Goal: Task Accomplishment & Management: Manage account settings

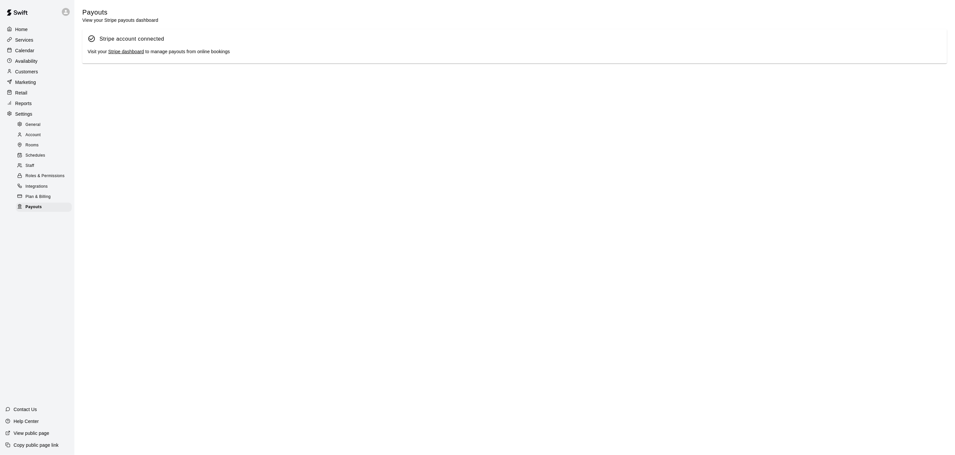
click at [115, 53] on link "Stripe dashboard" at bounding box center [126, 51] width 36 height 5
click at [25, 50] on p "Calendar" at bounding box center [24, 50] width 19 height 7
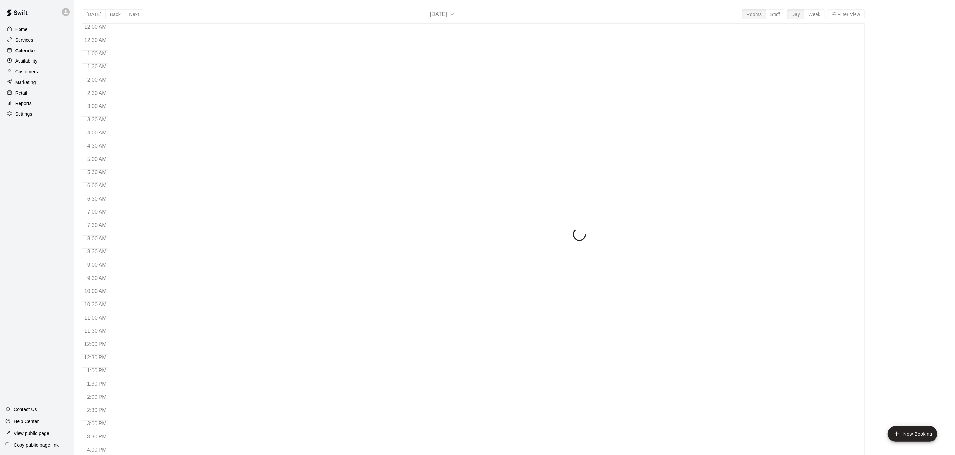
scroll to position [196, 0]
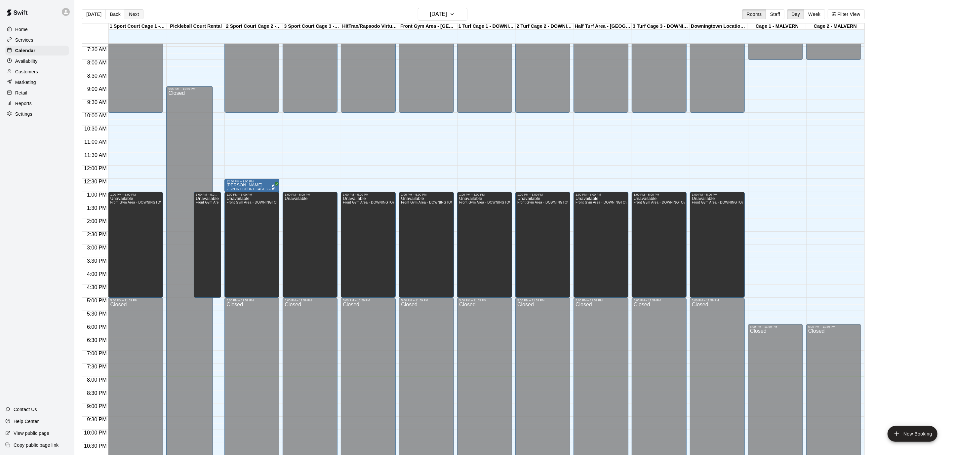
click at [125, 15] on button "Next" at bounding box center [134, 14] width 19 height 10
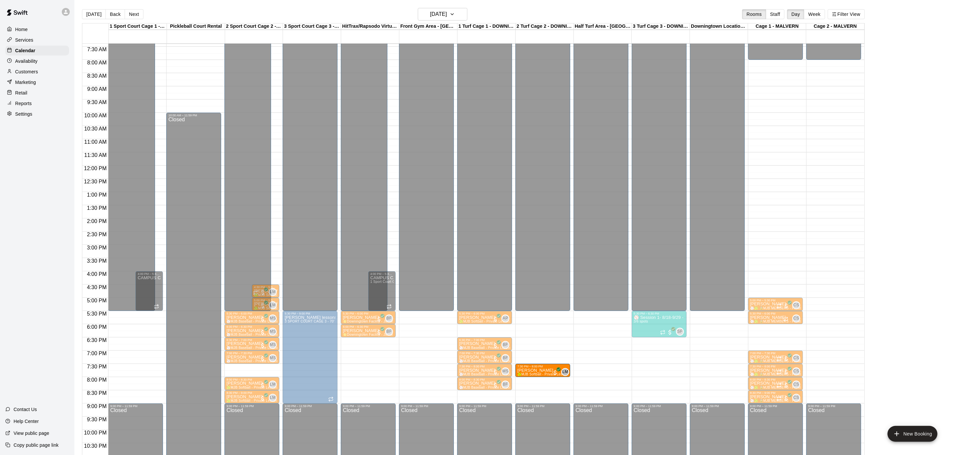
drag, startPoint x: 251, startPoint y: 370, endPoint x: 539, endPoint y: 374, distance: 288.0
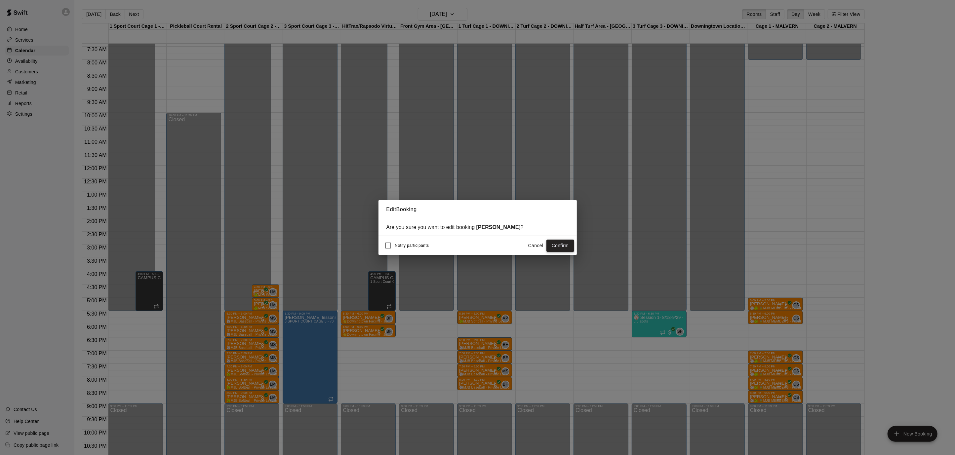
click at [561, 246] on button "Confirm" at bounding box center [560, 246] width 28 height 12
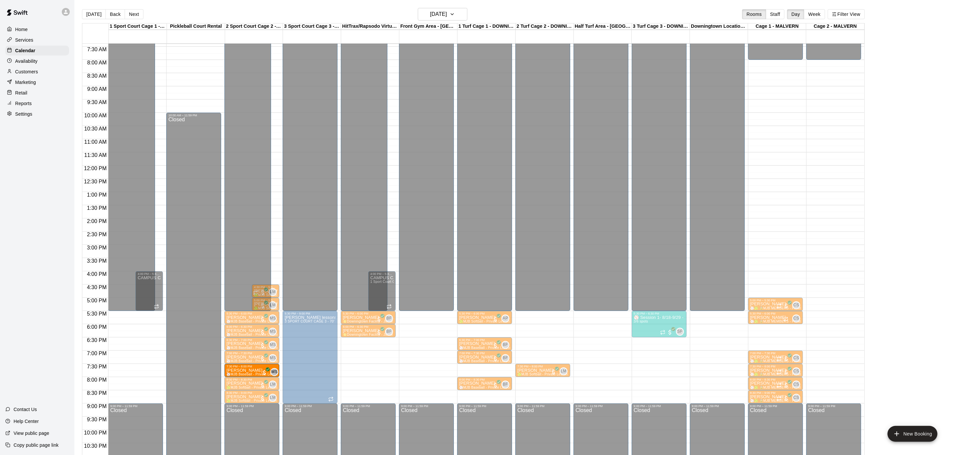
drag, startPoint x: 489, startPoint y: 370, endPoint x: 258, endPoint y: 372, distance: 230.4
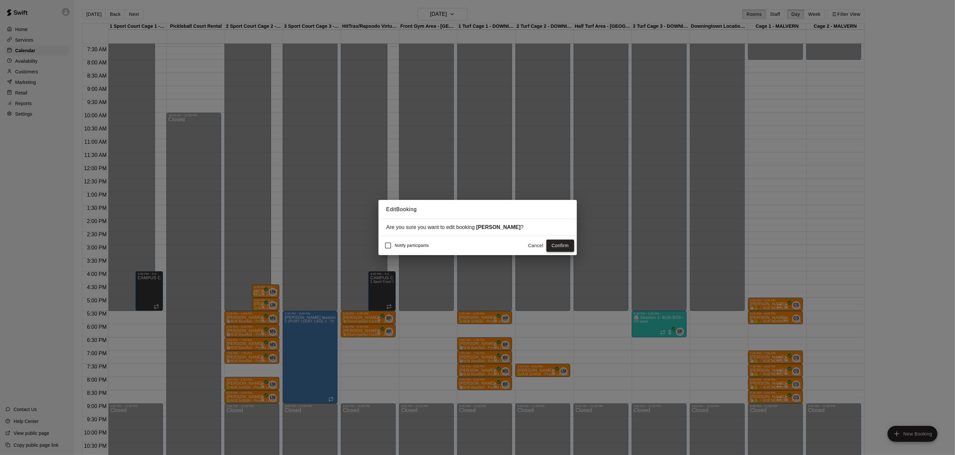
click at [556, 246] on button "Confirm" at bounding box center [560, 246] width 28 height 12
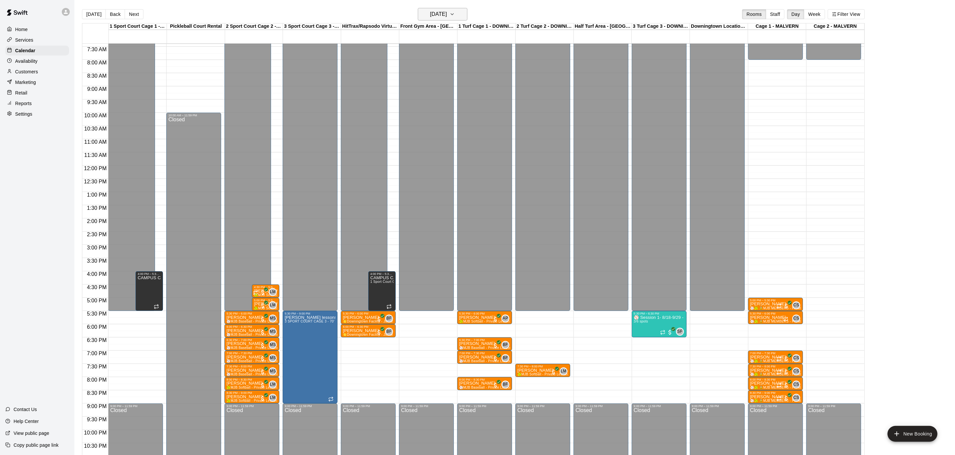
click at [465, 12] on button "[DATE]" at bounding box center [443, 14] width 50 height 13
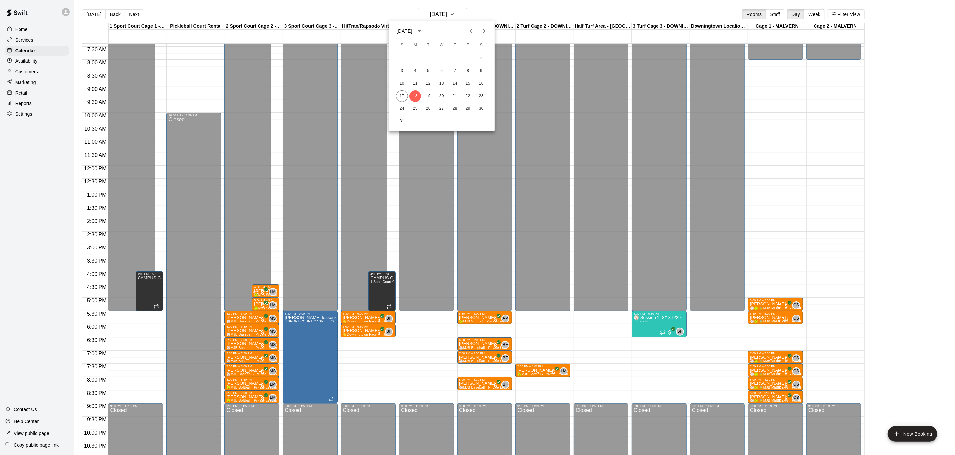
click at [482, 34] on icon "Next month" at bounding box center [484, 31] width 8 height 8
click at [135, 12] on div at bounding box center [477, 227] width 955 height 455
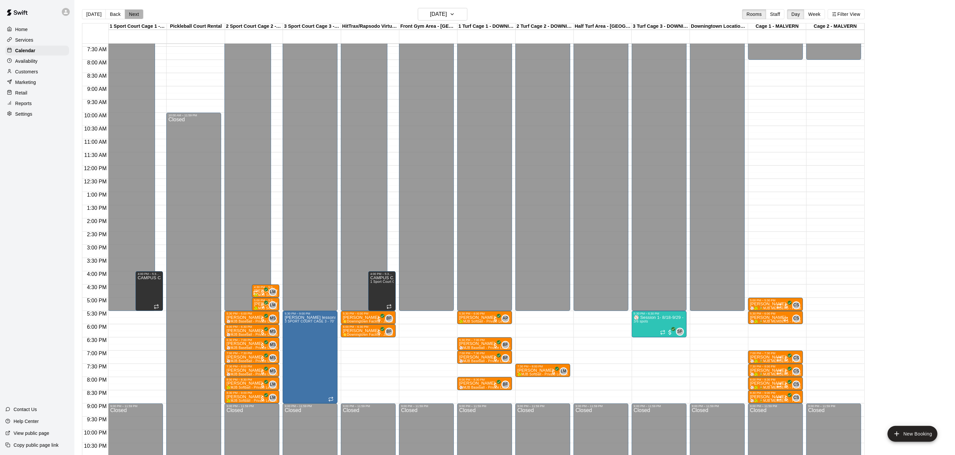
click at [135, 12] on button "Next" at bounding box center [134, 14] width 19 height 10
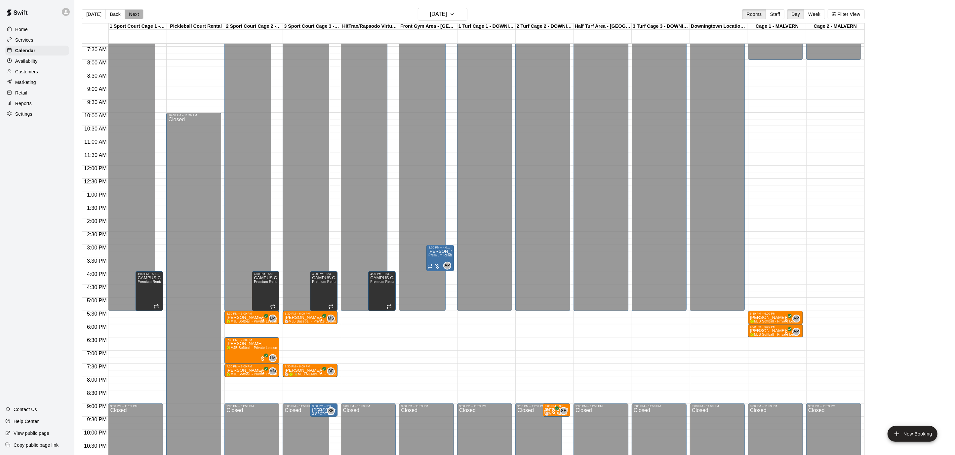
click at [135, 12] on button "Next" at bounding box center [134, 14] width 19 height 10
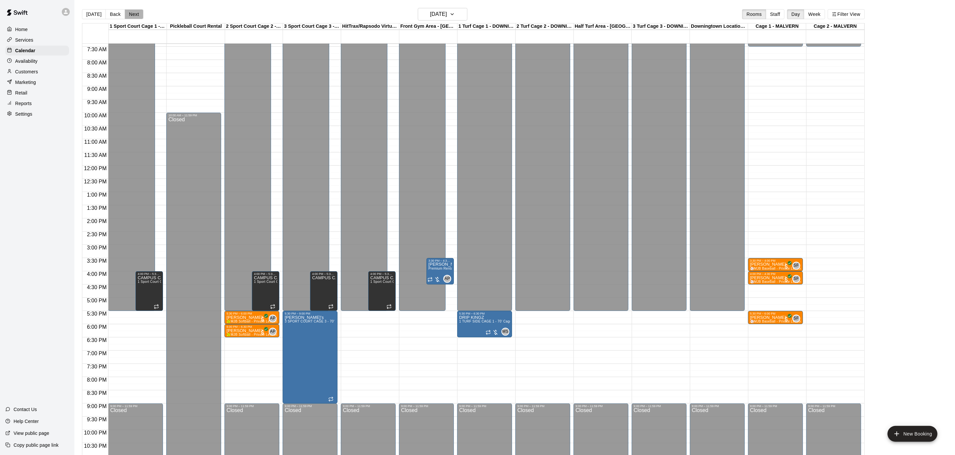
click at [135, 12] on button "Next" at bounding box center [134, 14] width 19 height 10
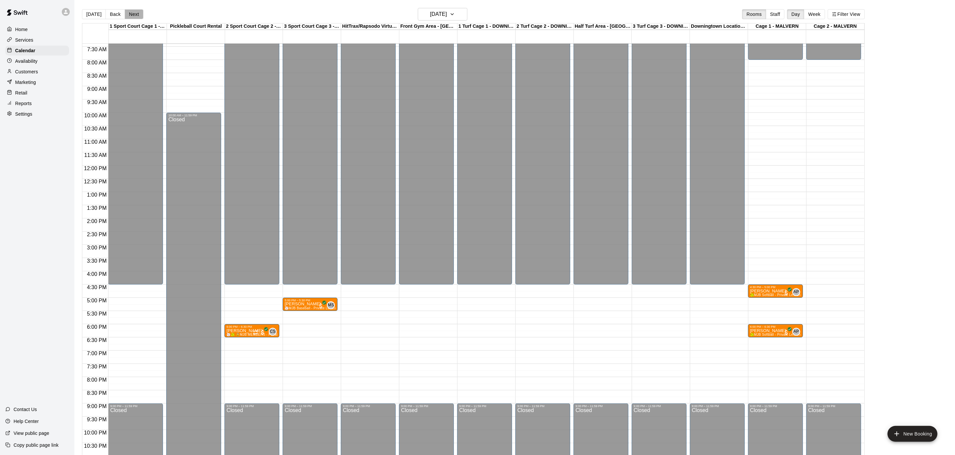
click at [135, 12] on button "Next" at bounding box center [134, 14] width 19 height 10
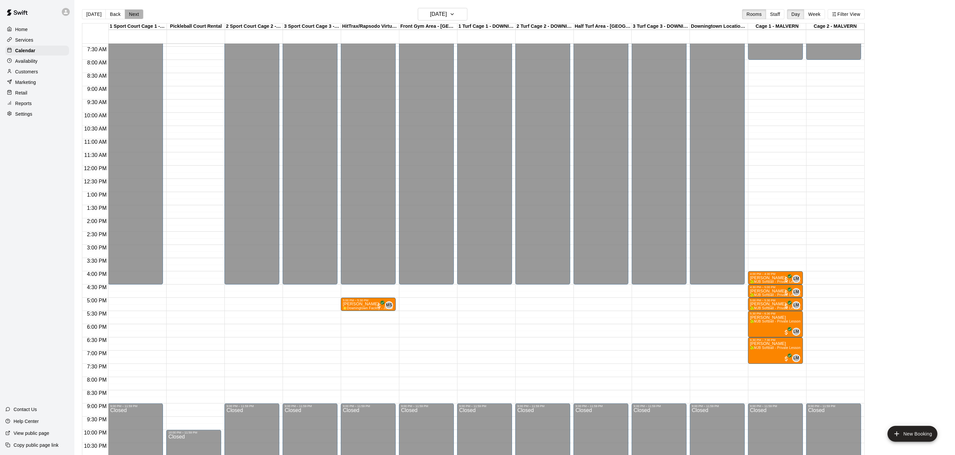
click at [135, 12] on button "Next" at bounding box center [134, 14] width 19 height 10
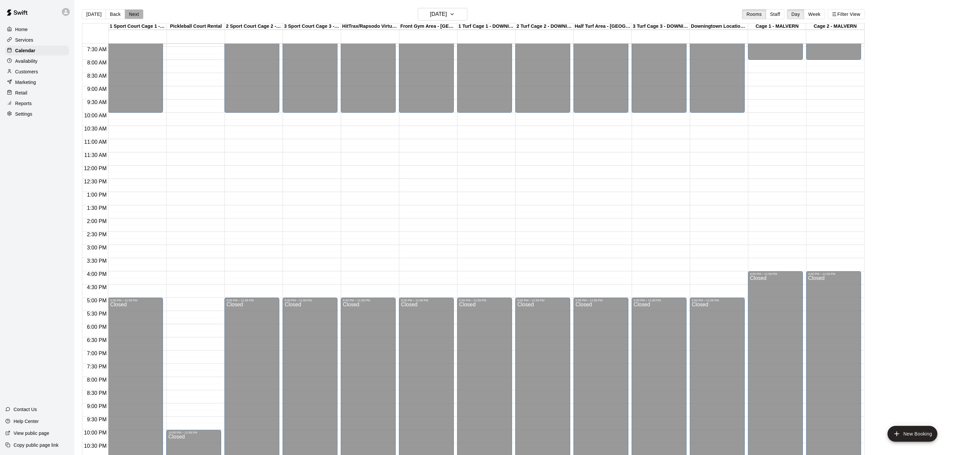
click at [135, 12] on button "Next" at bounding box center [134, 14] width 19 height 10
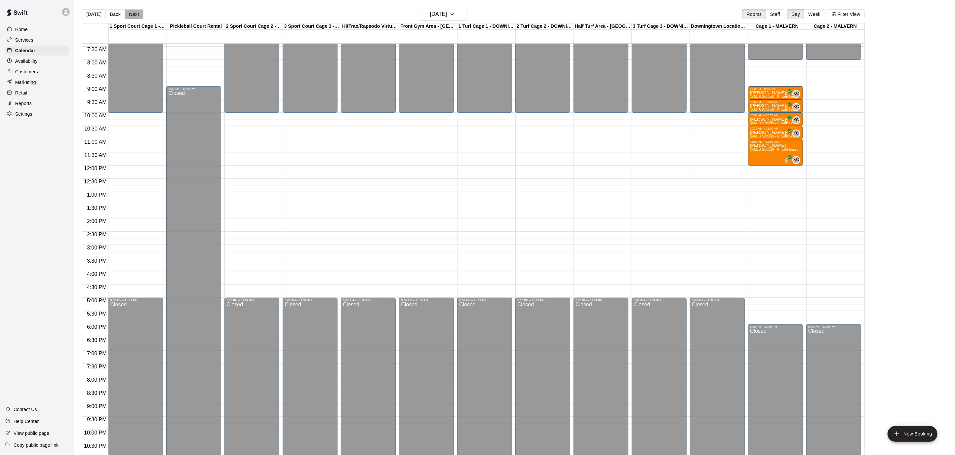
click at [135, 12] on button "Next" at bounding box center [134, 14] width 19 height 10
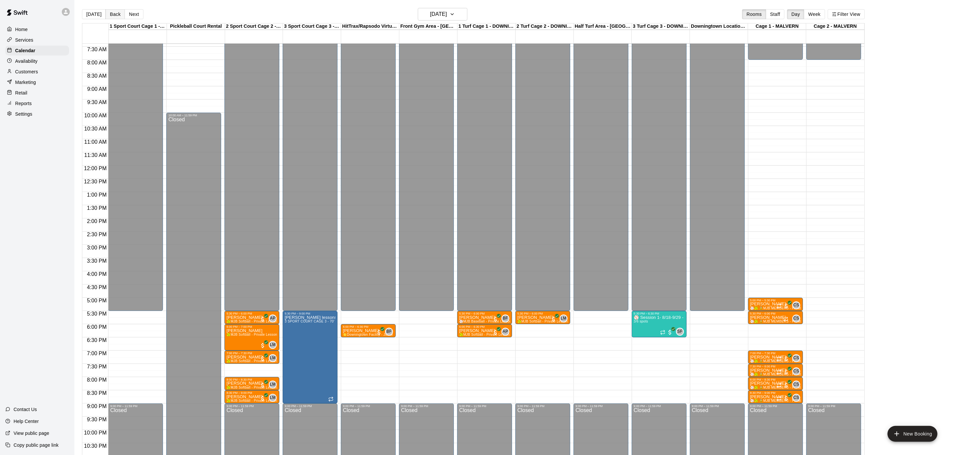
click at [116, 13] on button "Back" at bounding box center [115, 14] width 20 height 10
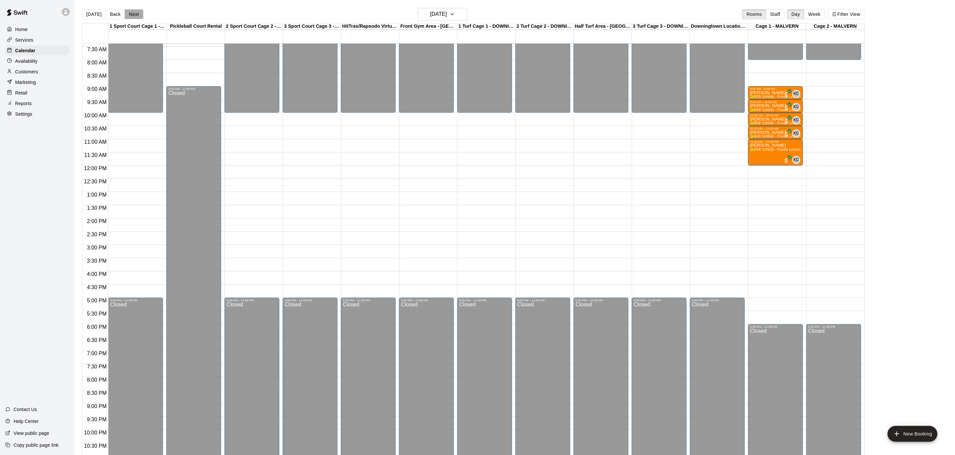
click at [127, 12] on button "Next" at bounding box center [134, 14] width 19 height 10
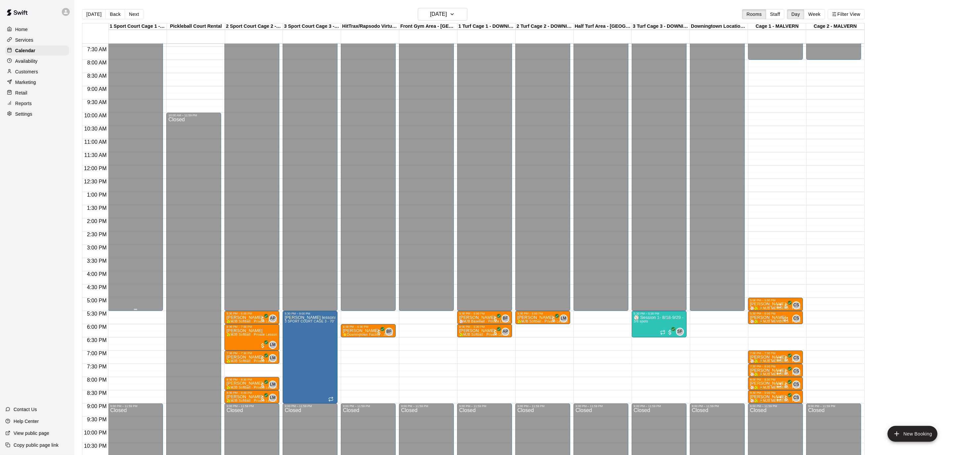
click at [135, 241] on div "Closed" at bounding box center [135, 83] width 51 height 461
click at [232, 242] on div "Closed" at bounding box center [251, 83] width 51 height 461
click at [256, 241] on div "Closed" at bounding box center [251, 83] width 51 height 461
click at [251, 138] on div "Closed" at bounding box center [251, 83] width 51 height 461
click at [465, 16] on button "[DATE]" at bounding box center [443, 14] width 50 height 13
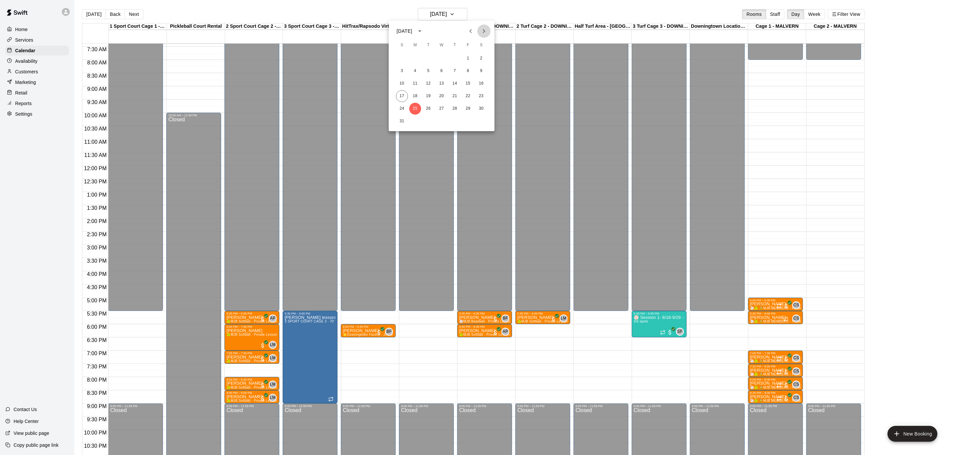
click at [480, 35] on icon "Next month" at bounding box center [484, 31] width 8 height 8
click at [481, 34] on icon "Next month" at bounding box center [484, 31] width 8 height 8
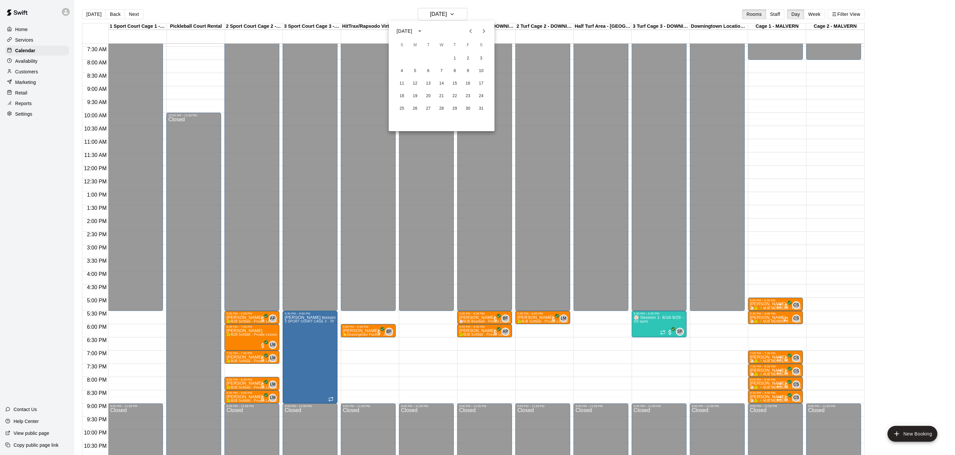
click at [485, 33] on icon "Next month" at bounding box center [484, 31] width 8 height 8
click at [474, 29] on icon "Previous month" at bounding box center [471, 31] width 8 height 8
click at [454, 71] on button "8" at bounding box center [455, 71] width 12 height 12
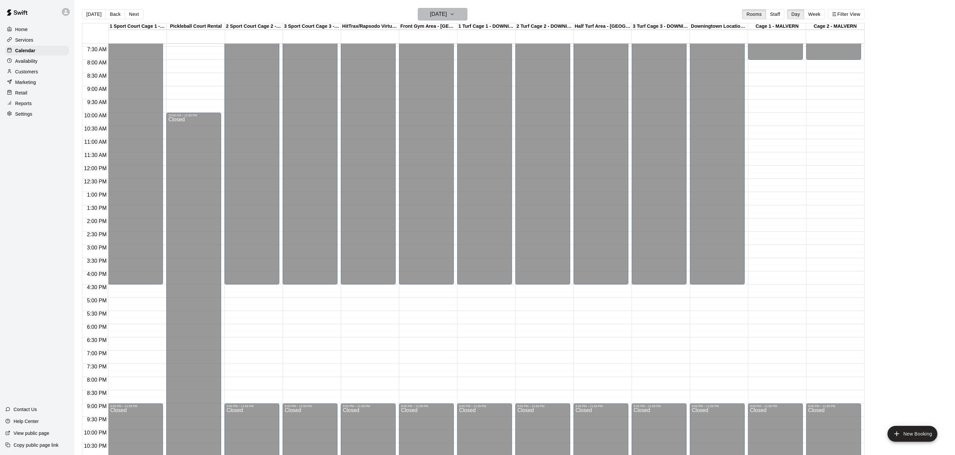
click at [466, 16] on button "[DATE]" at bounding box center [443, 14] width 50 height 13
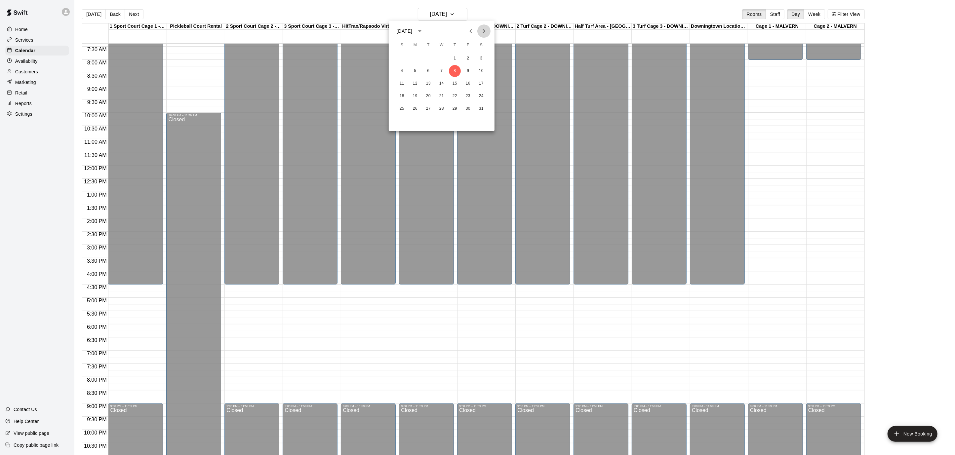
click at [483, 31] on icon "Next month" at bounding box center [484, 31] width 8 height 8
click at [470, 31] on icon "Previous month" at bounding box center [470, 31] width 2 height 4
click at [456, 106] on button "29" at bounding box center [455, 109] width 12 height 12
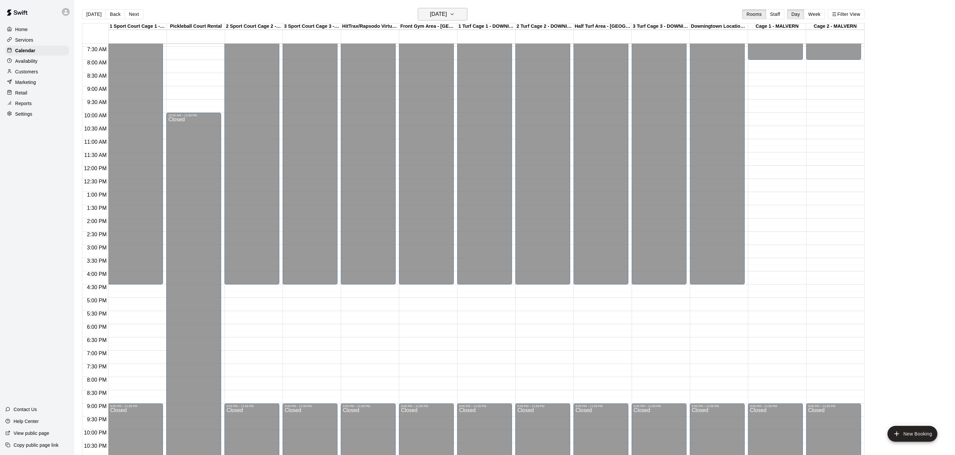
click at [455, 12] on icon "button" at bounding box center [452, 14] width 5 height 8
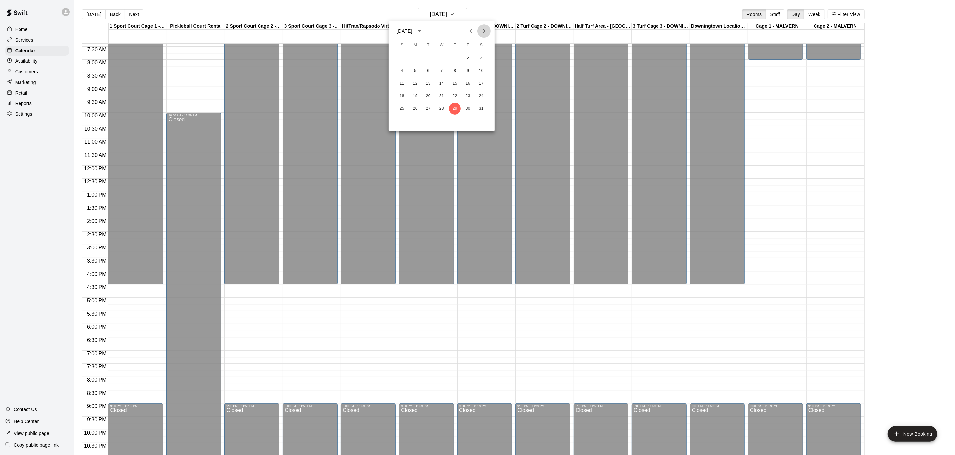
click at [486, 30] on icon "Next month" at bounding box center [484, 31] width 8 height 8
click at [457, 58] on button "5" at bounding box center [455, 59] width 12 height 12
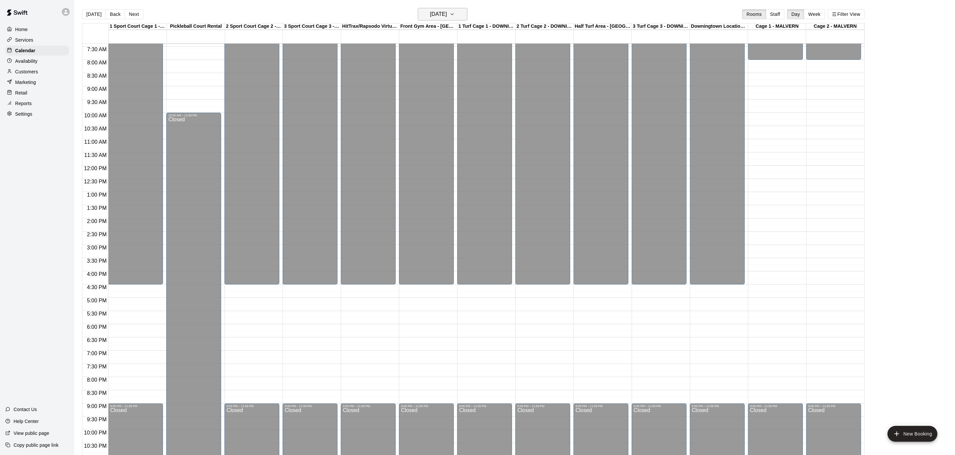
click at [455, 17] on icon "button" at bounding box center [452, 14] width 5 height 8
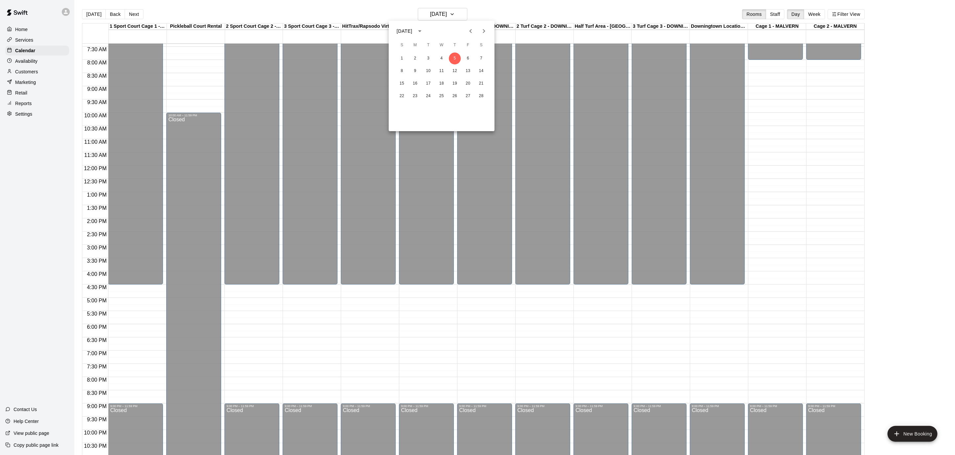
click at [453, 42] on span "T" at bounding box center [455, 45] width 12 height 13
click at [454, 49] on span "T" at bounding box center [455, 45] width 12 height 13
click at [454, 46] on span "T" at bounding box center [455, 45] width 12 height 13
click at [456, 45] on span "T" at bounding box center [455, 45] width 12 height 13
click at [470, 30] on icon "Previous month" at bounding box center [470, 31] width 2 height 4
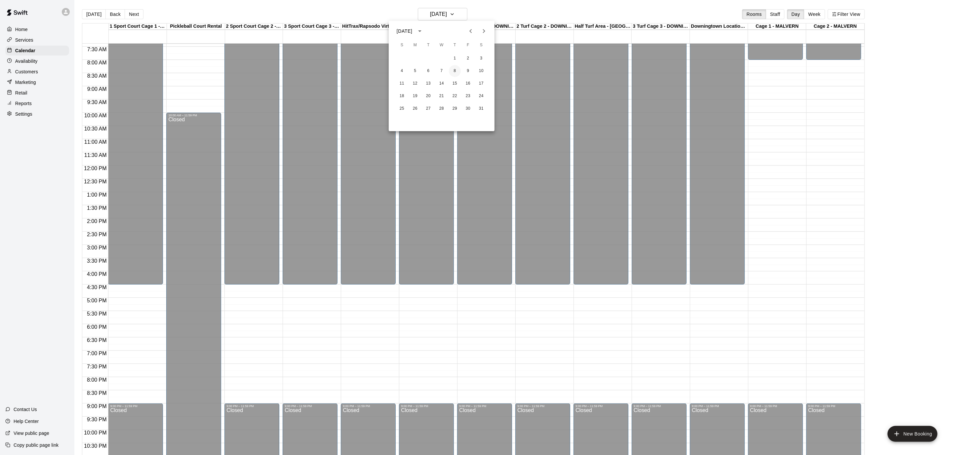
click at [455, 68] on button "8" at bounding box center [455, 71] width 12 height 12
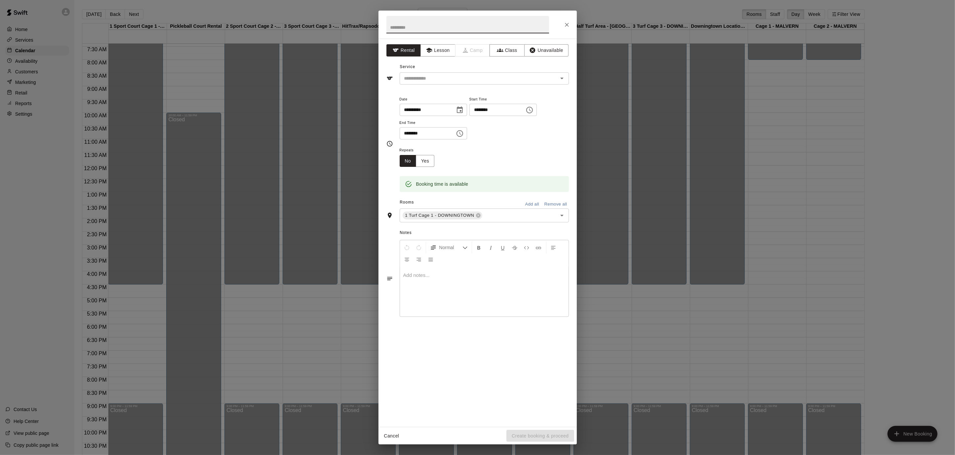
click at [531, 110] on icon "Choose time, selected time is 5:45 PM" at bounding box center [530, 109] width 2 height 3
click at [502, 136] on li "30" at bounding box center [502, 136] width 16 height 12
type input "********"
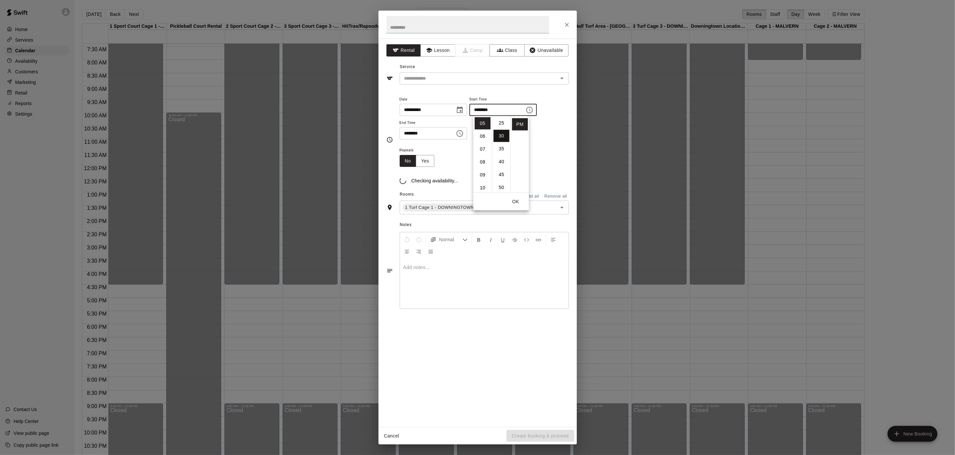
scroll to position [77, 0]
click at [464, 135] on icon "Choose time, selected time is 6:15 PM" at bounding box center [460, 134] width 8 height 8
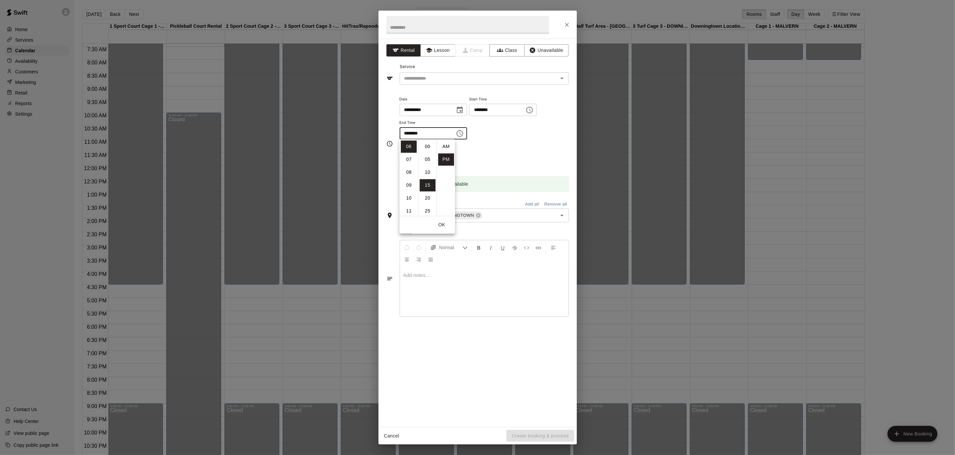
scroll to position [12, 0]
click at [424, 183] on li "30" at bounding box center [428, 185] width 16 height 12
type input "********"
click at [460, 17] on input "text" at bounding box center [467, 25] width 163 height 18
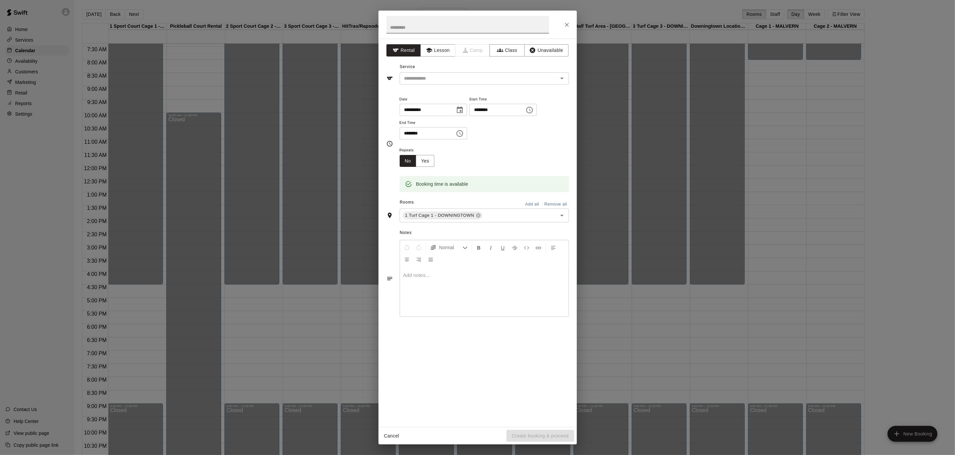
click at [454, 23] on input "text" at bounding box center [467, 25] width 163 height 18
click at [563, 76] on icon "Open" at bounding box center [562, 78] width 8 height 8
type input "**********"
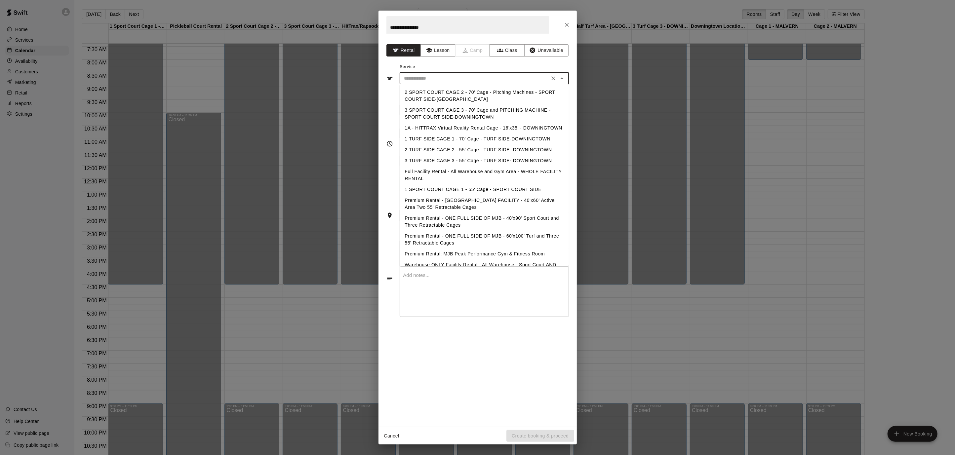
scroll to position [14, 0]
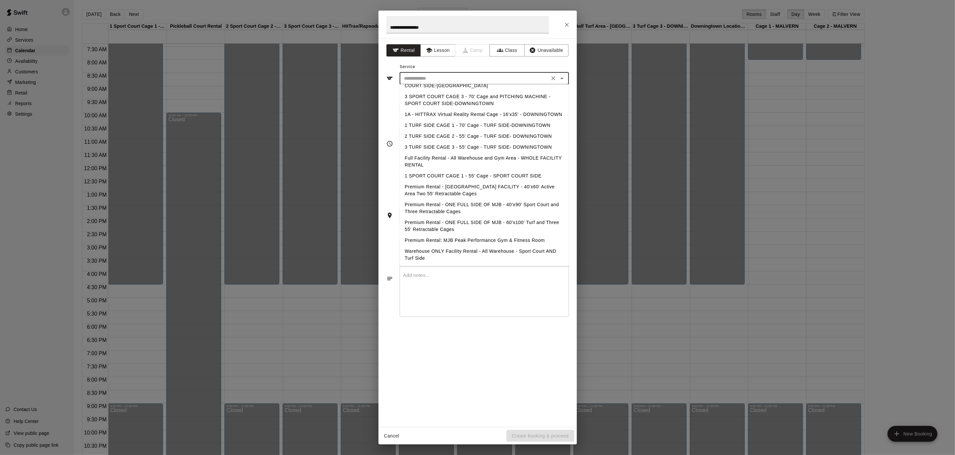
click at [548, 221] on li "Premium Rental - ONE FULL SIDE OF MJB - 60'x100' Turf and Three 55' Retractable…" at bounding box center [484, 226] width 169 height 18
type input "**********"
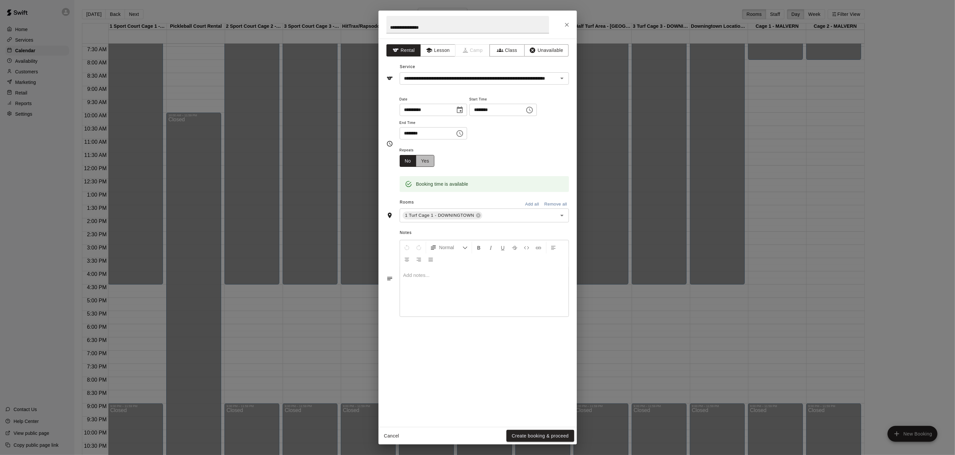
click at [426, 158] on button "Yes" at bounding box center [425, 161] width 19 height 12
click at [484, 159] on body "Home Services Calendar Availability Customers Marketing Retail Reports Settings…" at bounding box center [477, 233] width 955 height 466
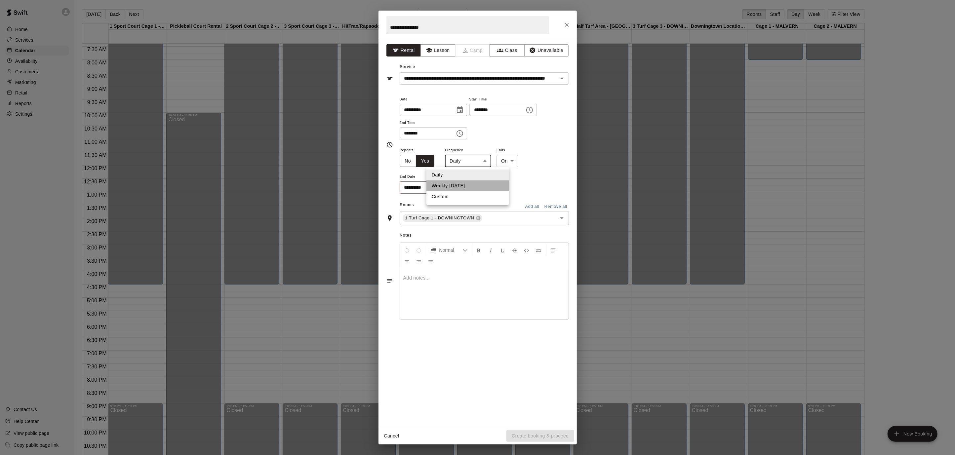
click at [471, 184] on li "Weekly [DATE]" at bounding box center [467, 185] width 83 height 11
type input "******"
click at [459, 187] on icon "Choose date" at bounding box center [459, 187] width 6 height 7
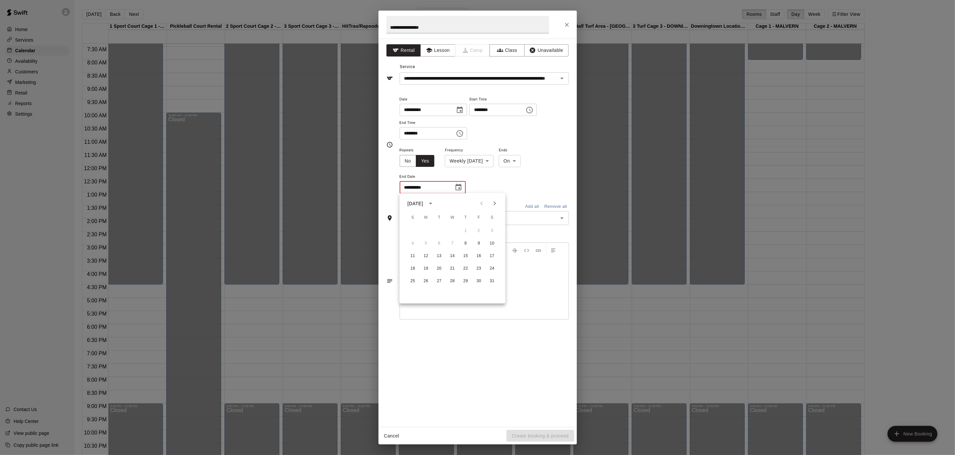
click at [494, 203] on icon "Next month" at bounding box center [495, 204] width 8 height 8
click at [496, 204] on icon "Next month" at bounding box center [495, 204] width 8 height 8
click at [466, 231] on button "5" at bounding box center [466, 231] width 12 height 12
type input "**********"
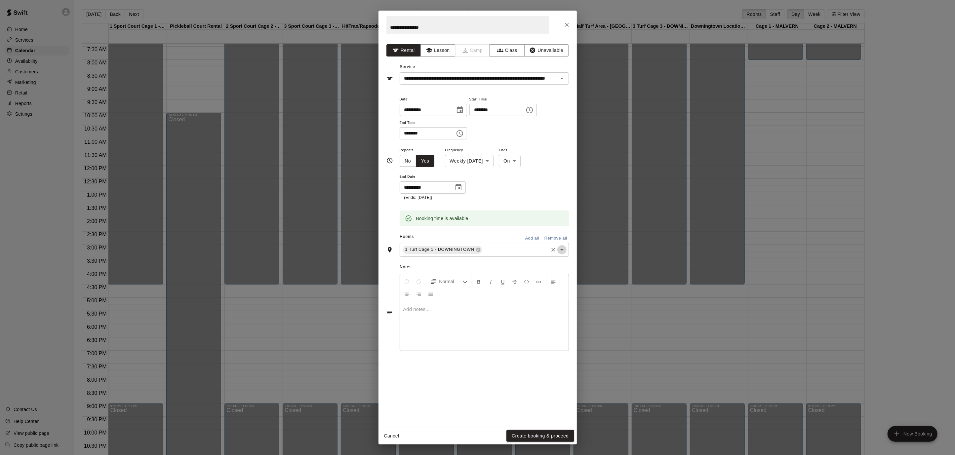
click at [563, 250] on icon "Open" at bounding box center [562, 250] width 8 height 8
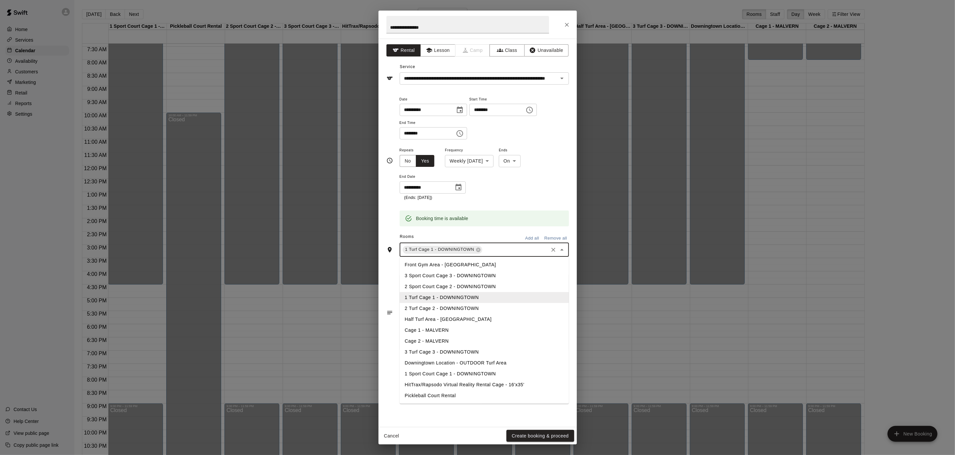
click at [509, 303] on li "2 Turf Cage 2 - DOWNINGTOWN" at bounding box center [484, 308] width 169 height 11
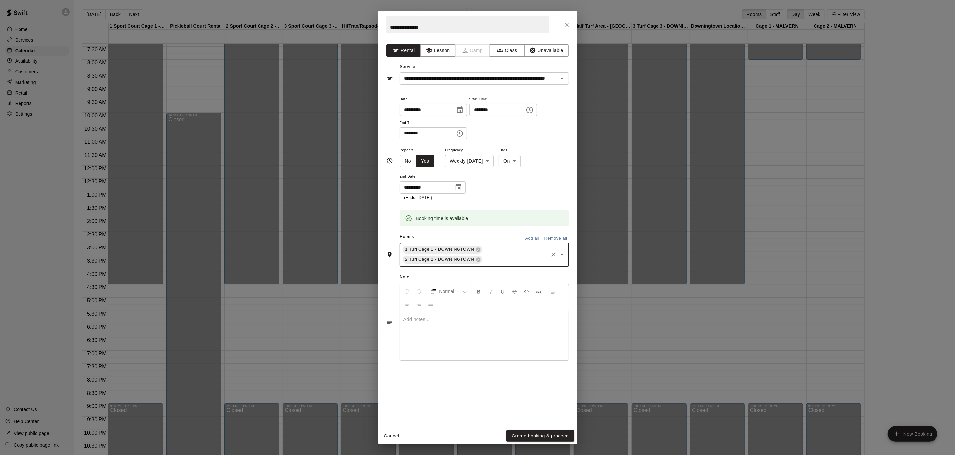
click at [561, 245] on div "1 Turf Cage 1 - DOWNINGTOWN 2 Turf Cage 2 - DOWNINGTOWN ​" at bounding box center [484, 255] width 169 height 24
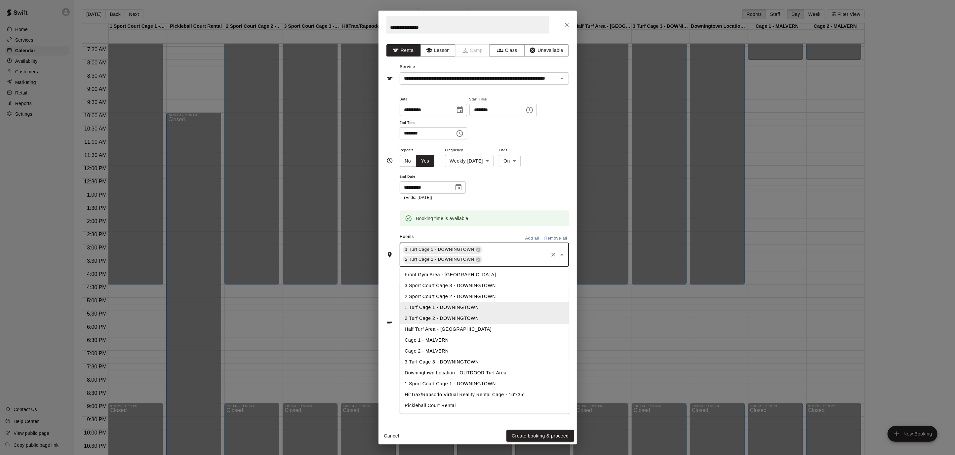
click at [464, 324] on li "Half Turf Area - [GEOGRAPHIC_DATA]" at bounding box center [484, 329] width 169 height 11
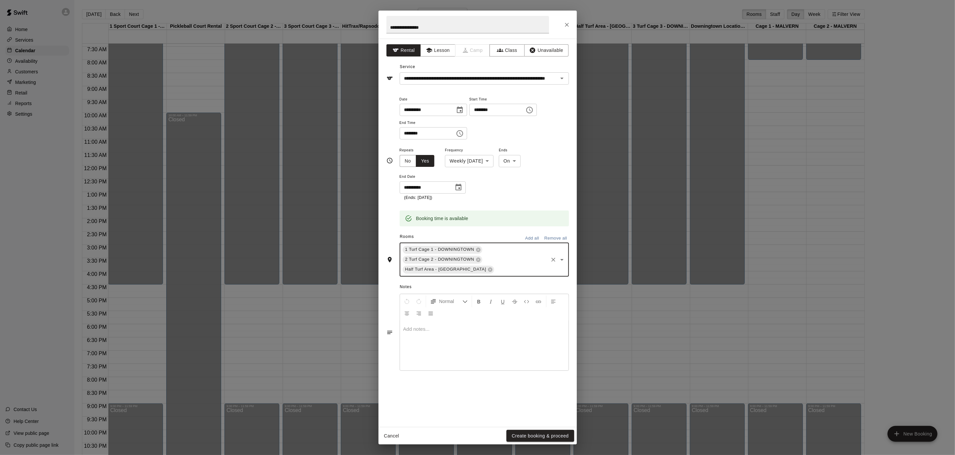
click at [561, 264] on div "1 Turf Cage 1 - DOWNINGTOWN 2 Turf Cage 2 - DOWNINGTOWN Half Turf Area - [GEOGR…" at bounding box center [484, 260] width 169 height 34
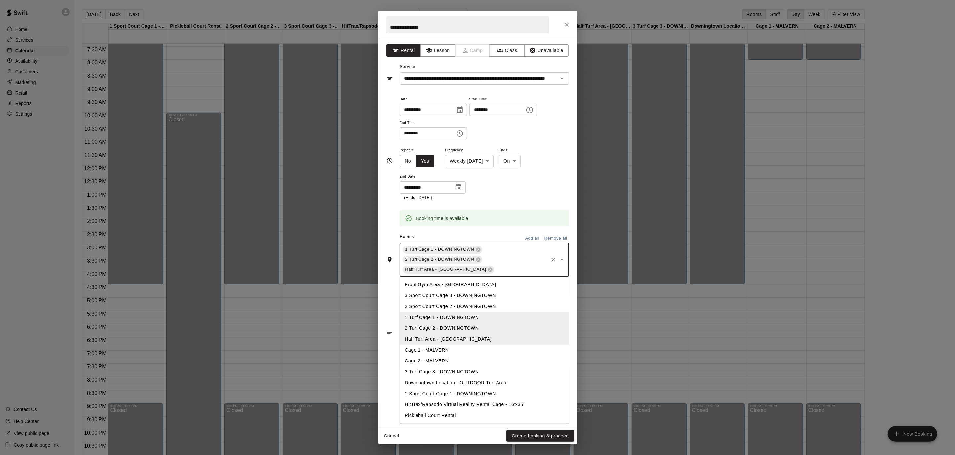
click at [472, 367] on li "3 Turf Cage 3 - DOWNINGTOWN" at bounding box center [484, 372] width 169 height 11
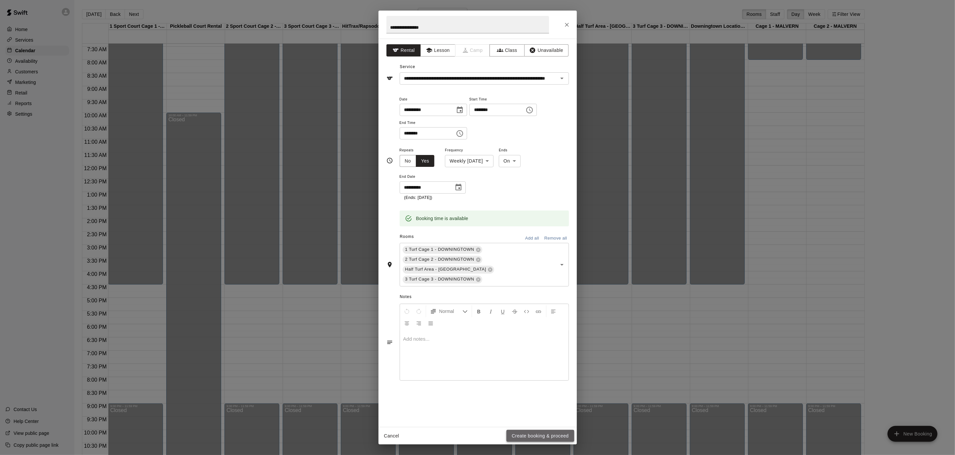
click at [540, 438] on button "Create booking & proceed" at bounding box center [539, 436] width 67 height 12
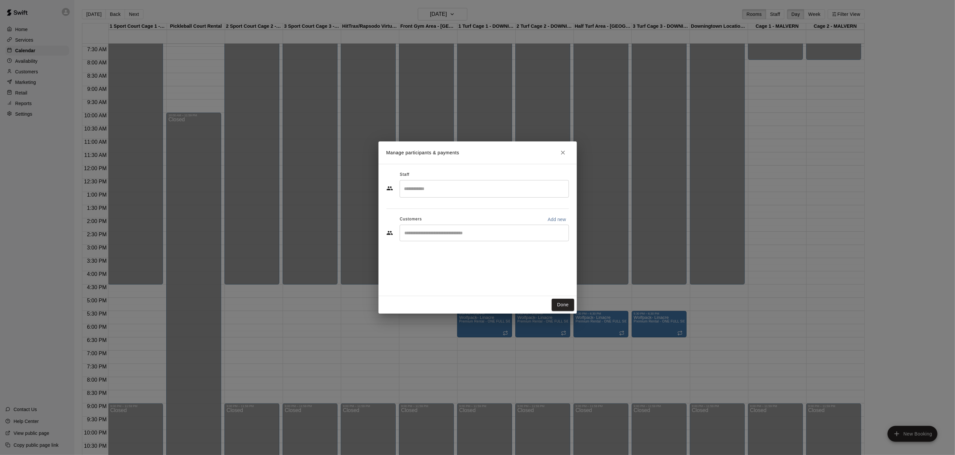
click at [486, 192] on input "Search staff" at bounding box center [484, 189] width 163 height 12
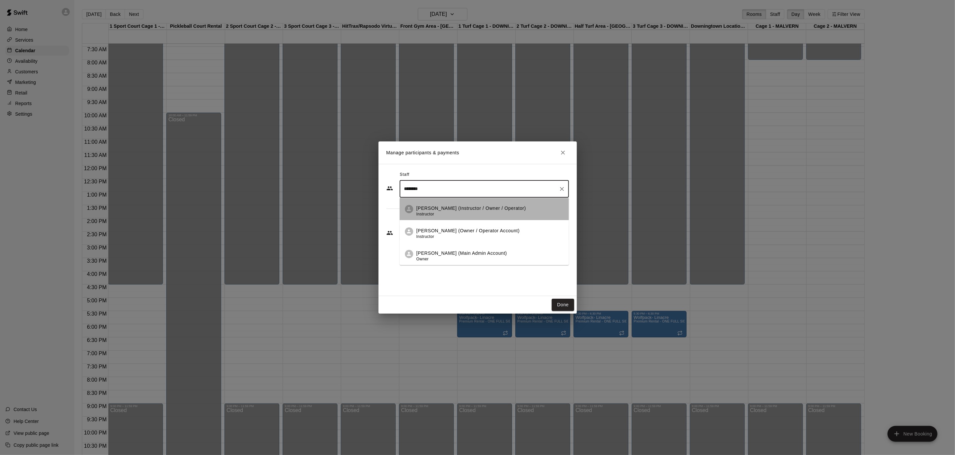
click at [529, 207] on div "[PERSON_NAME] (Instructor / Owner / Operator) Instructor" at bounding box center [490, 211] width 147 height 13
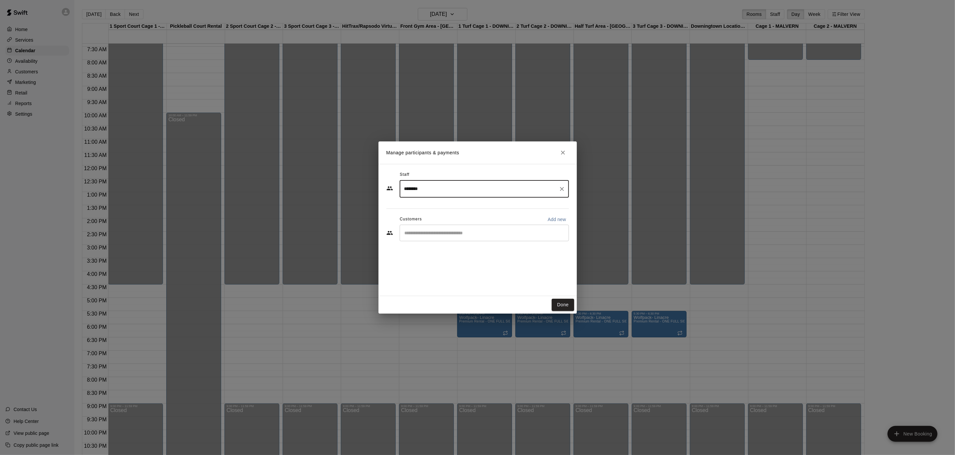
type input "********"
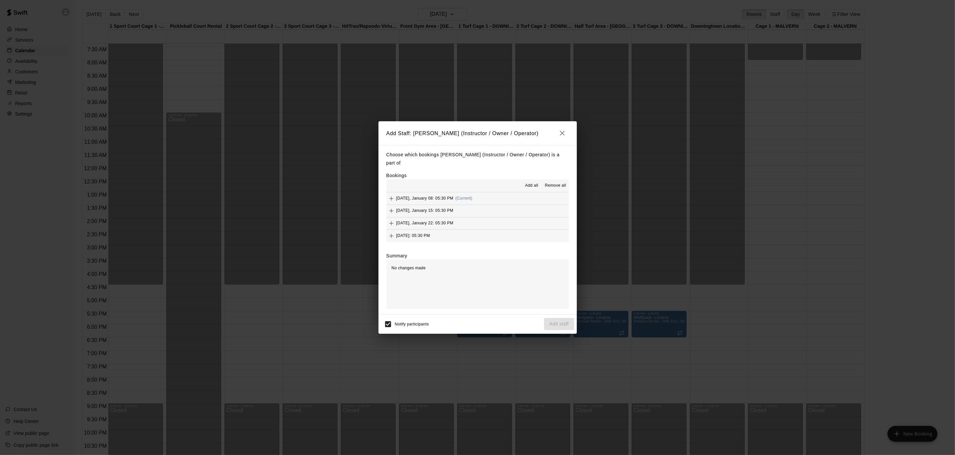
click at [528, 186] on span "Add all" at bounding box center [531, 185] width 13 height 7
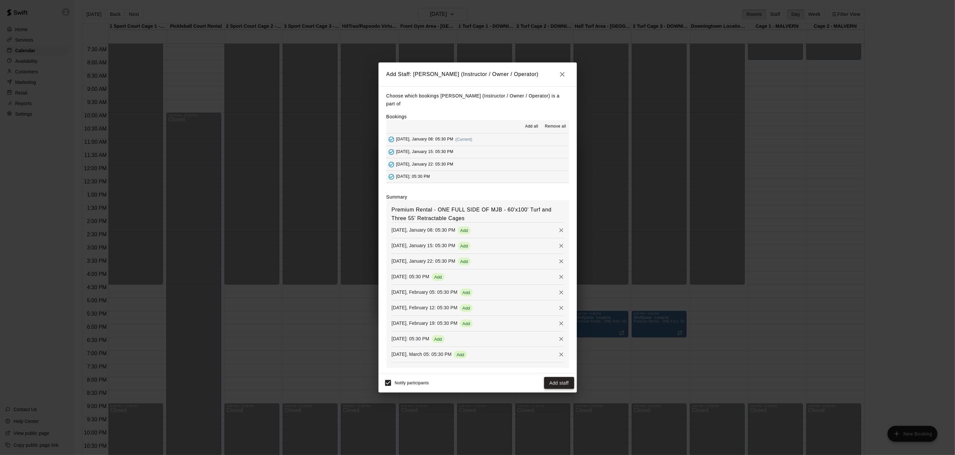
click at [560, 380] on button "Add staff" at bounding box center [559, 383] width 30 height 12
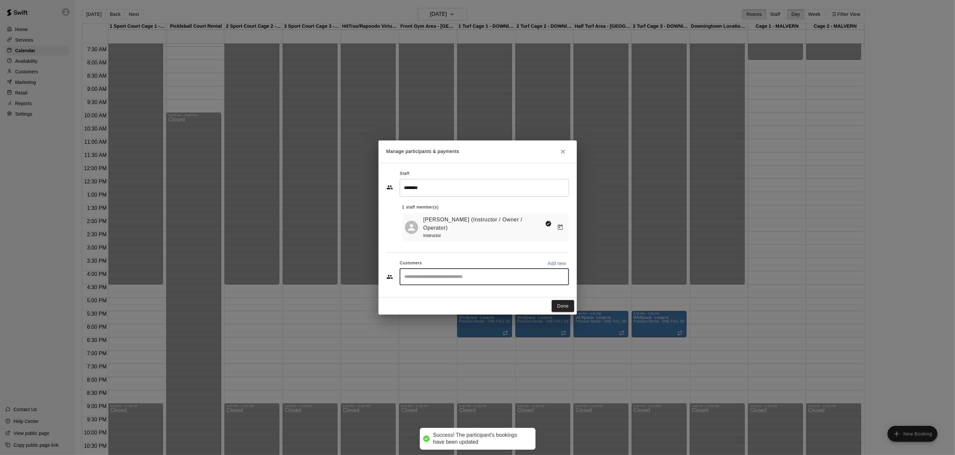
click at [477, 274] on input "Start typing to search customers..." at bounding box center [484, 277] width 163 height 7
type input "*******"
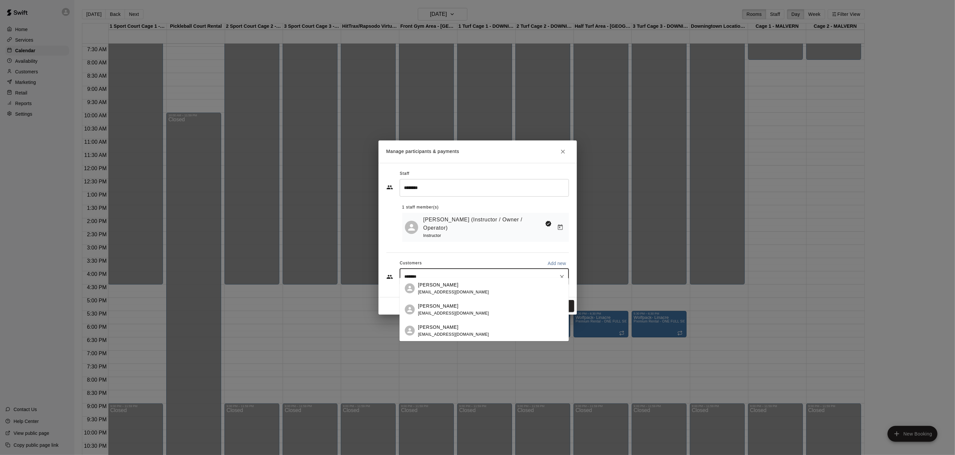
click at [472, 288] on div "[PERSON_NAME] [PERSON_NAME][EMAIL_ADDRESS][DOMAIN_NAME]" at bounding box center [490, 288] width 145 height 14
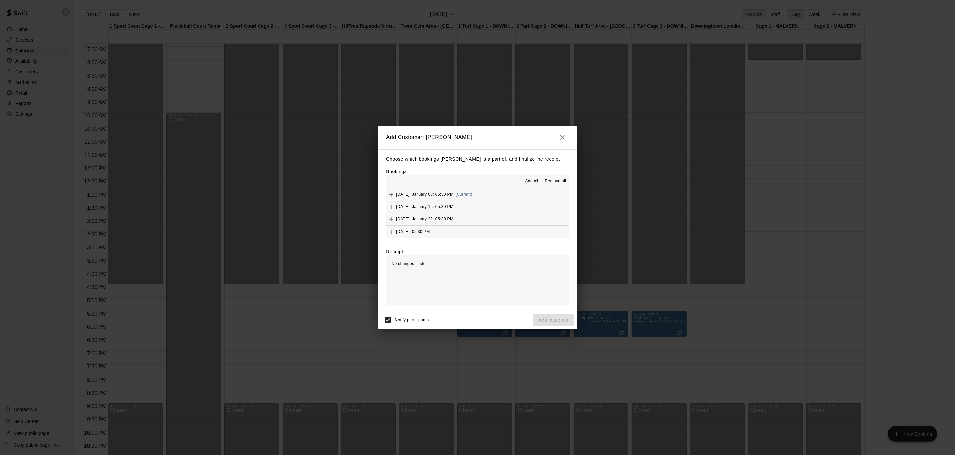
click at [534, 180] on span "Add all" at bounding box center [531, 181] width 13 height 7
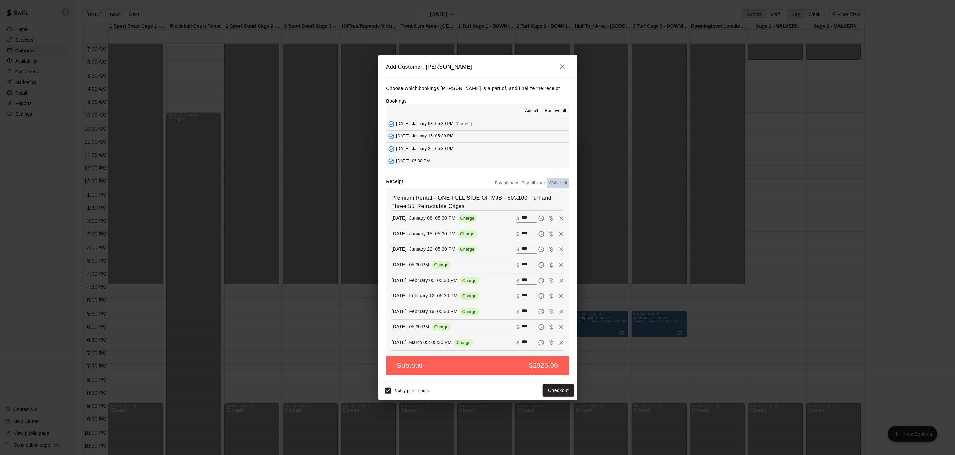
click at [559, 184] on button "Waive all" at bounding box center [558, 183] width 22 height 10
type input "*"
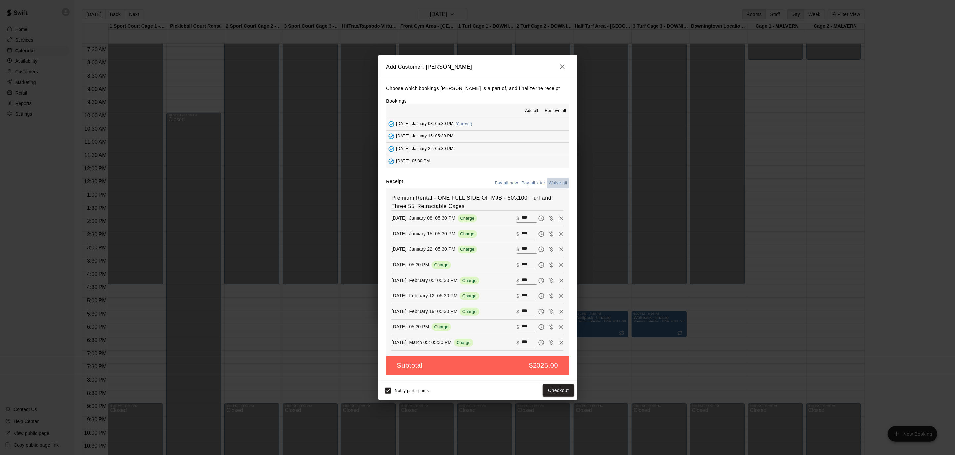
type input "*"
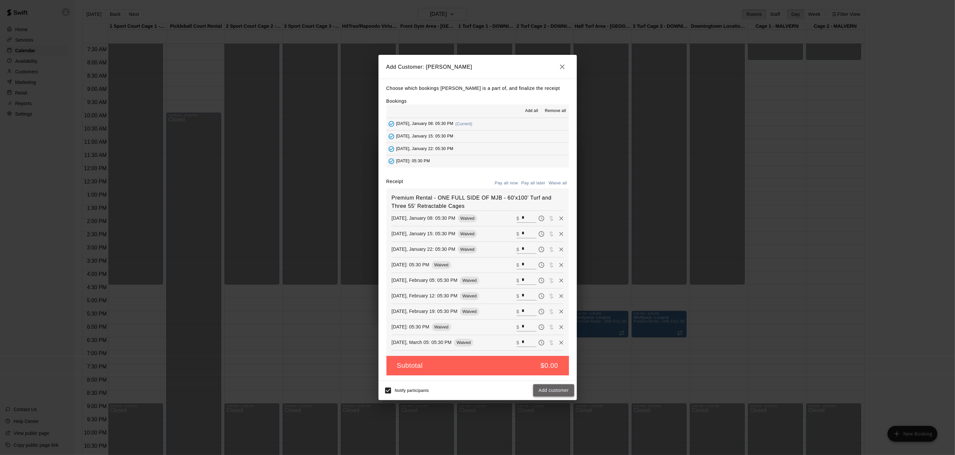
click at [556, 388] on button "Add customer" at bounding box center [553, 390] width 41 height 12
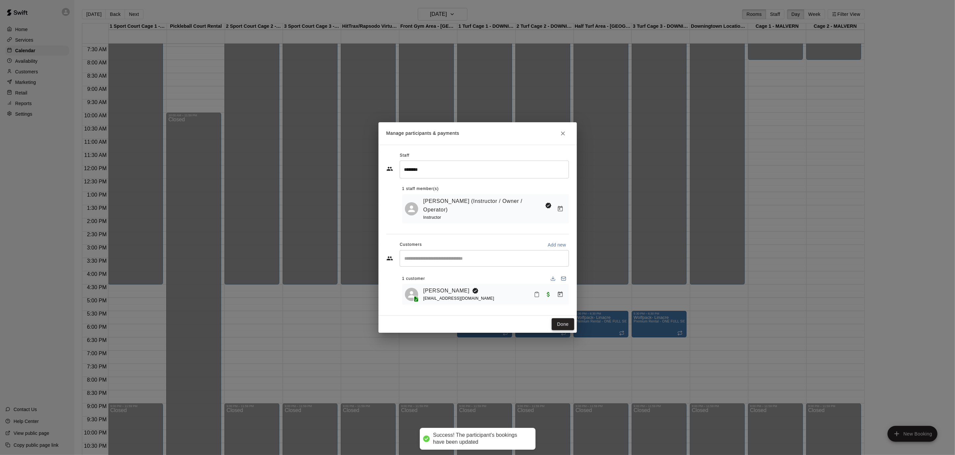
click at [556, 318] on button "Done" at bounding box center [563, 324] width 22 height 12
